Goal: Check status: Check status

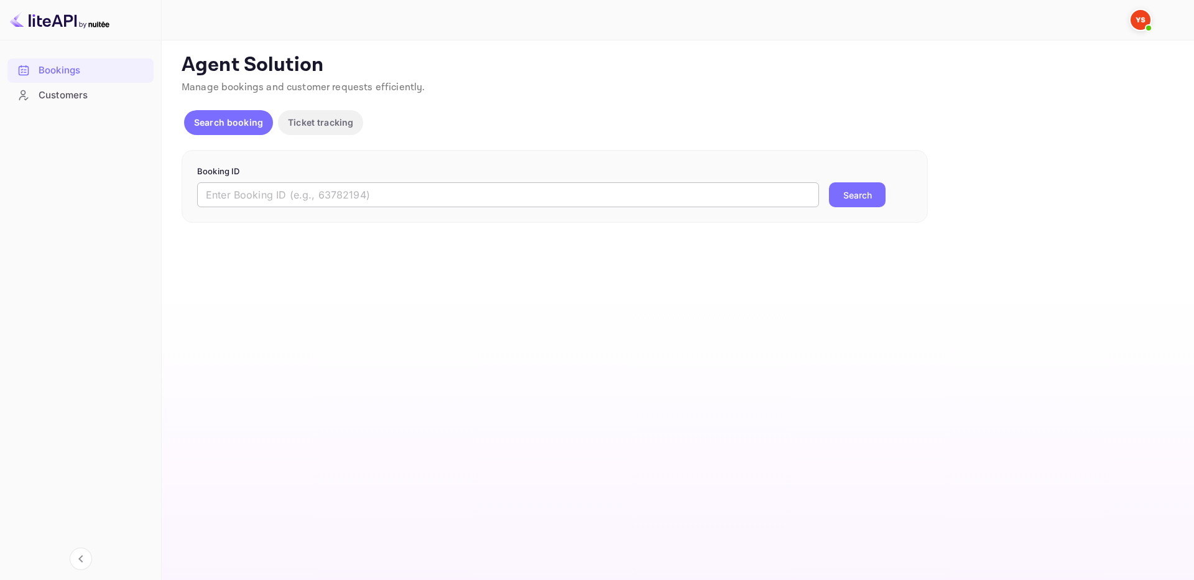
click at [782, 204] on input "text" at bounding box center [508, 194] width 622 height 25
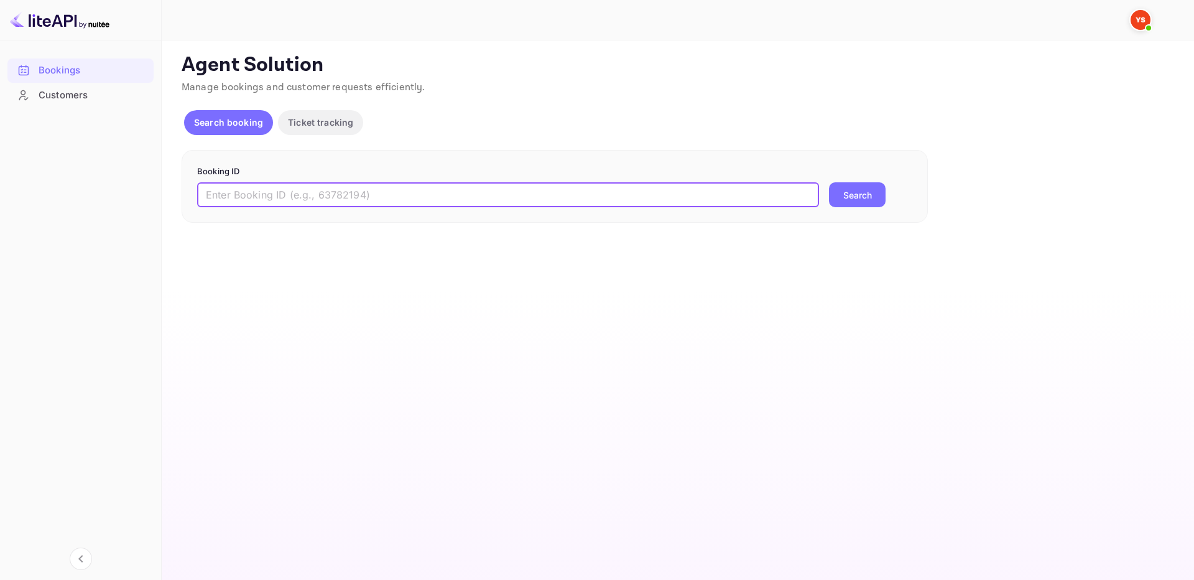
paste input "9963511"
type input "9963511"
click at [847, 200] on button "Search" at bounding box center [857, 194] width 57 height 25
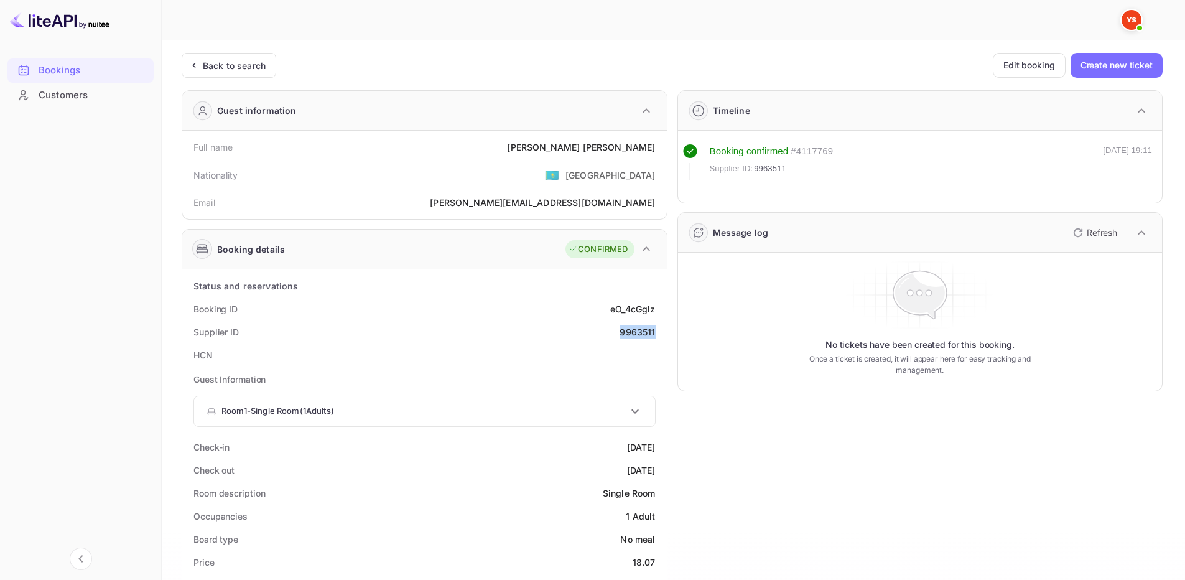
drag, startPoint x: 606, startPoint y: 338, endPoint x: 657, endPoint y: 336, distance: 51.0
click at [657, 336] on div "Supplier ID 9963511" at bounding box center [424, 331] width 474 height 23
copy div "9963511"
drag, startPoint x: 579, startPoint y: 146, endPoint x: 641, endPoint y: 152, distance: 62.5
click at [657, 150] on div "Full name [PERSON_NAME]" at bounding box center [424, 147] width 474 height 23
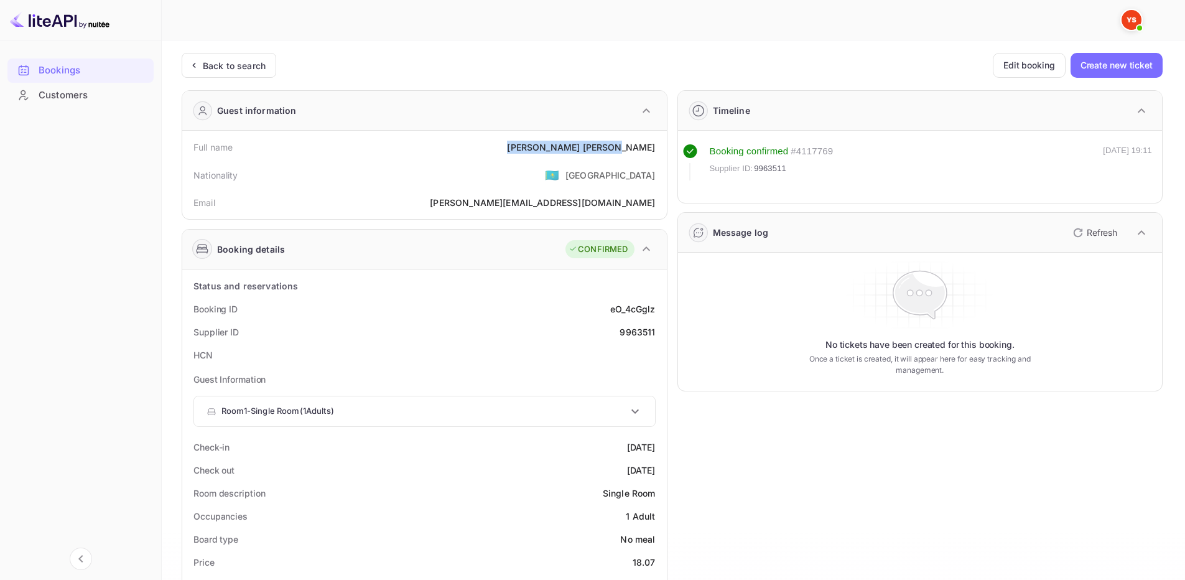
copy div "[PERSON_NAME]"
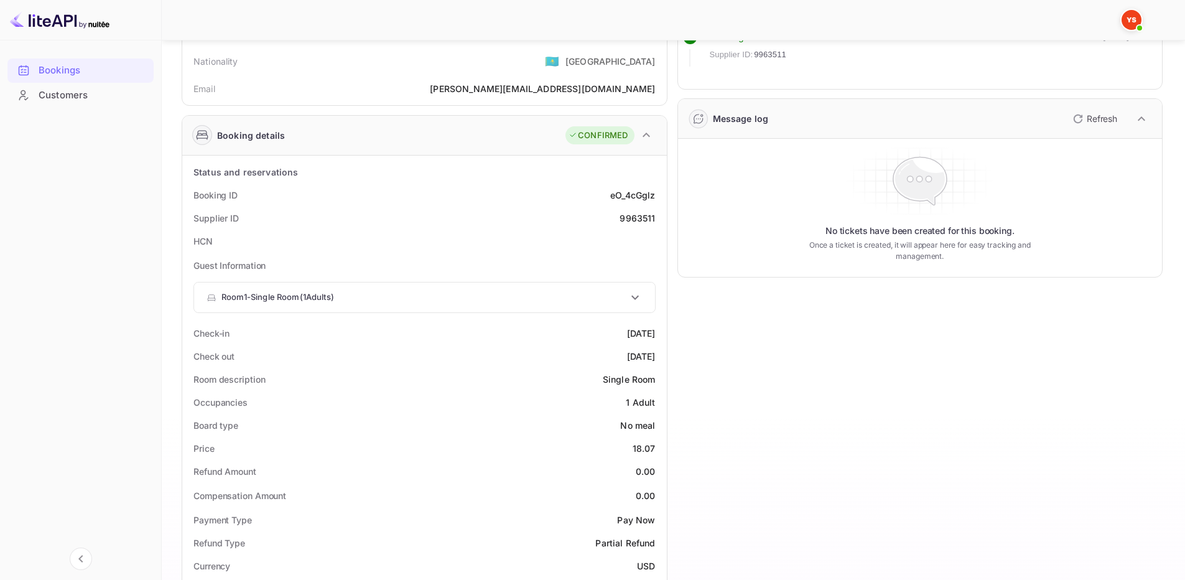
scroll to position [124, 0]
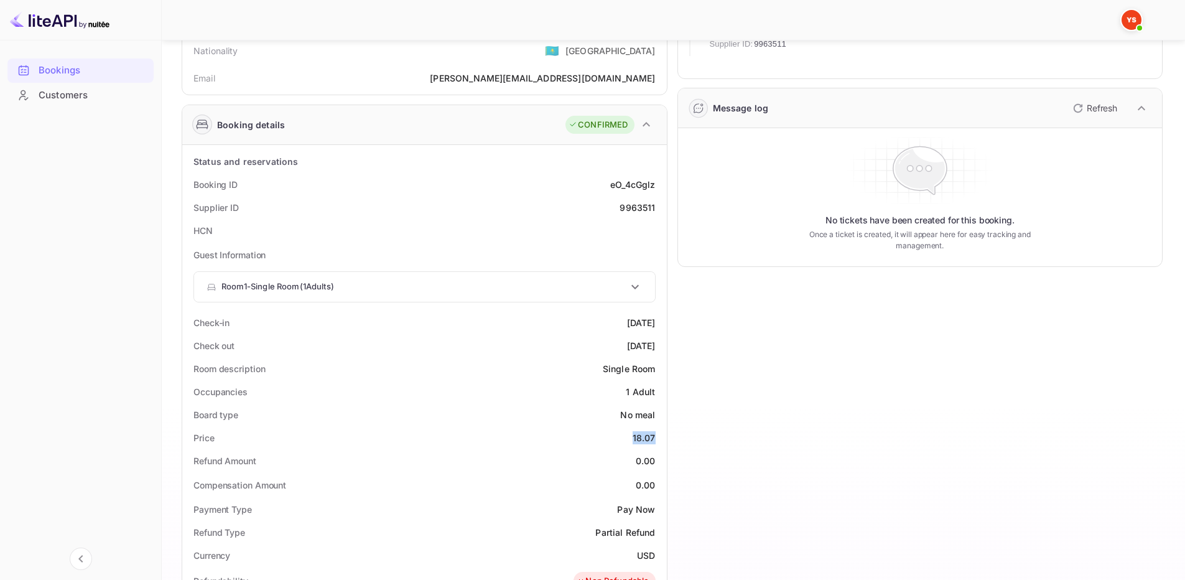
click at [657, 440] on div "Price 18.07" at bounding box center [424, 437] width 474 height 23
copy div "18.07"
